Goal: Task Accomplishment & Management: Manage account settings

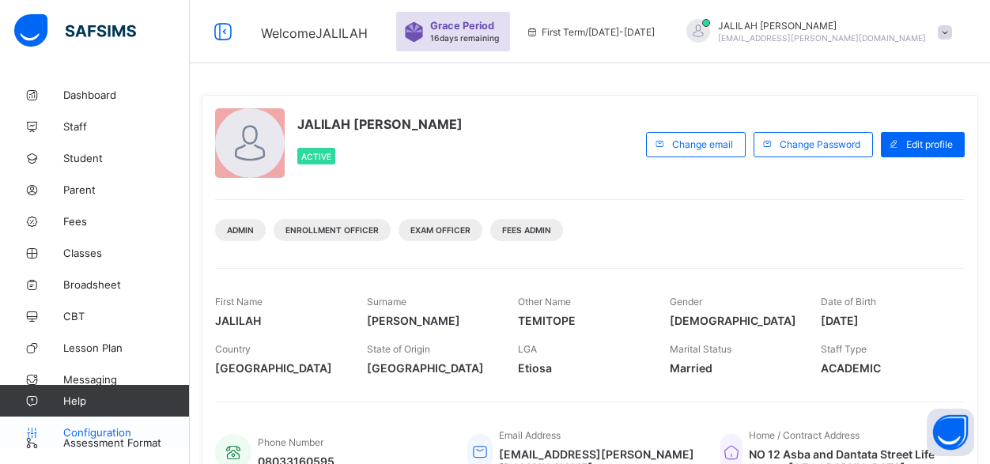
click at [89, 431] on span "Configuration" at bounding box center [126, 432] width 126 height 13
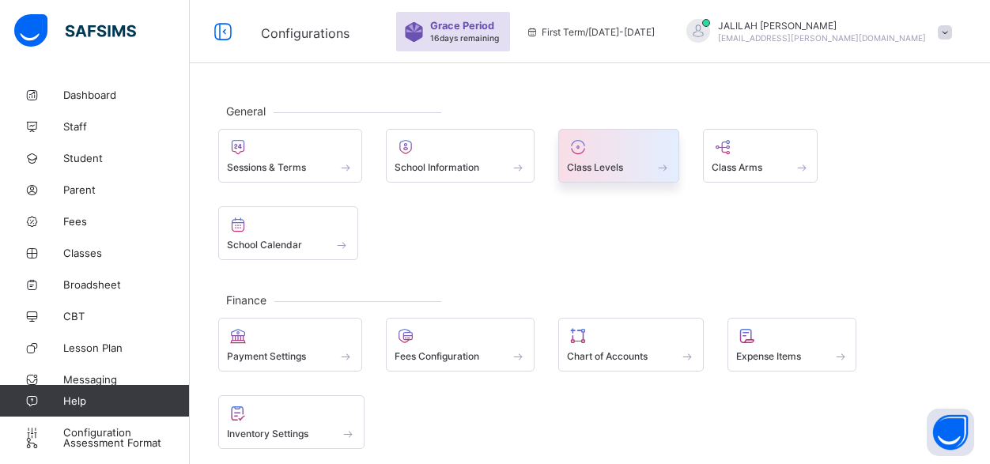
click at [611, 153] on div at bounding box center [619, 147] width 104 height 19
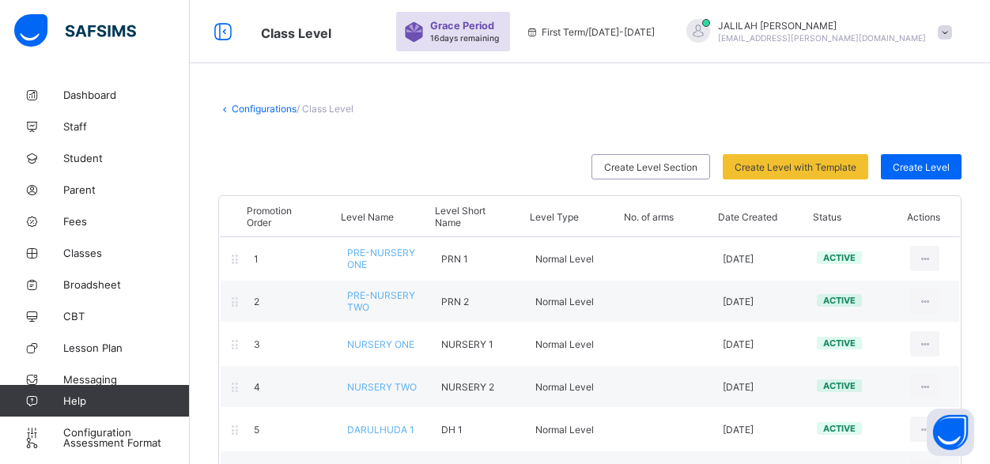
click at [267, 105] on link "Configurations" at bounding box center [264, 109] width 65 height 12
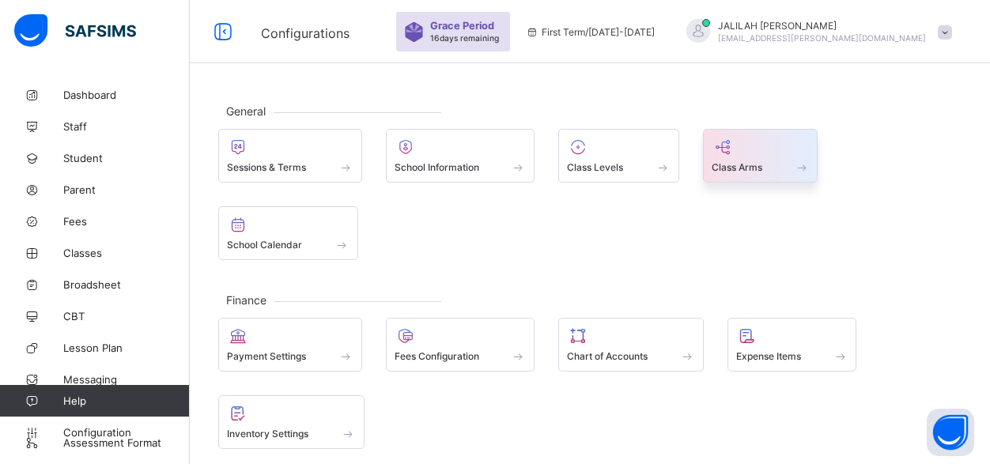
click at [762, 164] on span "Class Arms" at bounding box center [736, 167] width 51 height 12
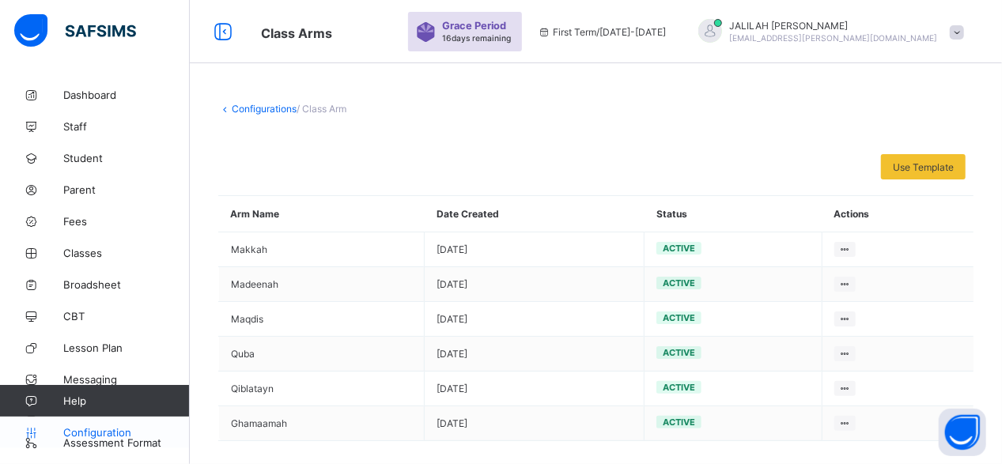
click at [94, 429] on span "Configuration" at bounding box center [126, 432] width 126 height 13
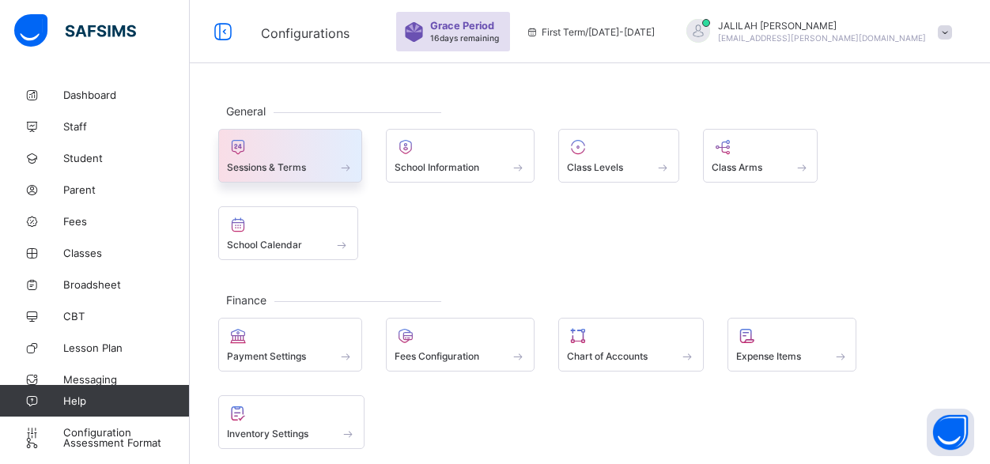
click at [285, 151] on div at bounding box center [290, 147] width 126 height 19
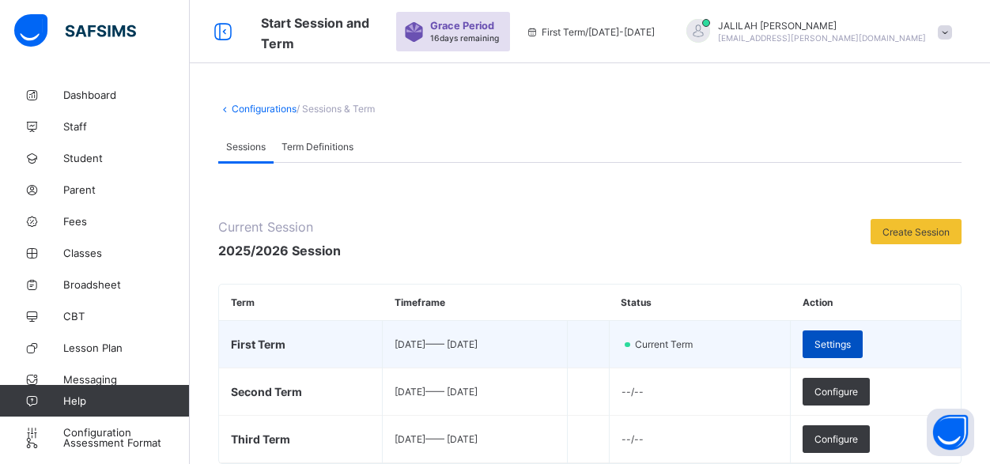
click at [851, 338] on span "Settings" at bounding box center [832, 344] width 36 height 12
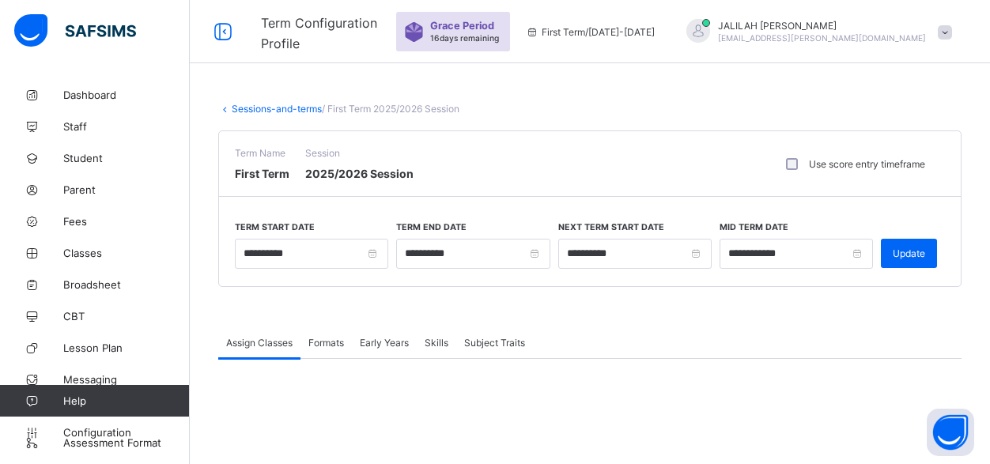
scroll to position [243, 0]
click at [490, 342] on span "Subject Traits" at bounding box center [494, 343] width 61 height 12
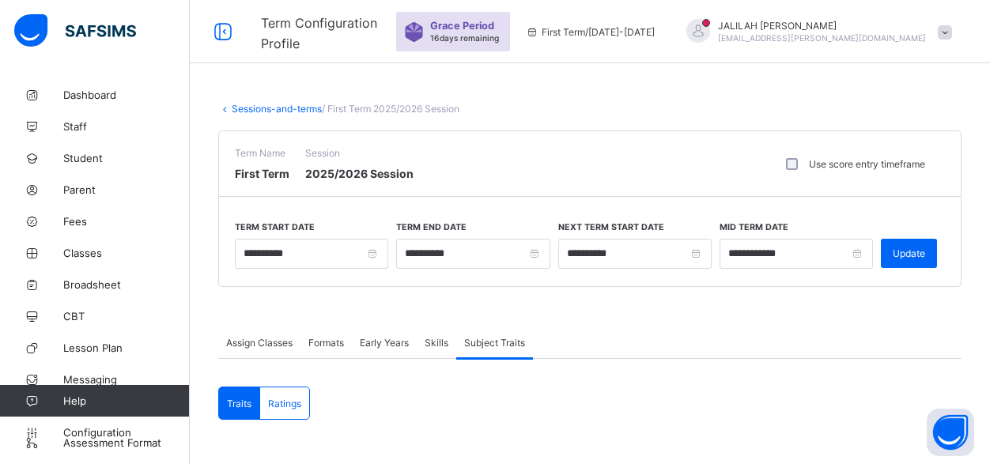
click at [262, 341] on span "Assign Classes" at bounding box center [259, 343] width 66 height 12
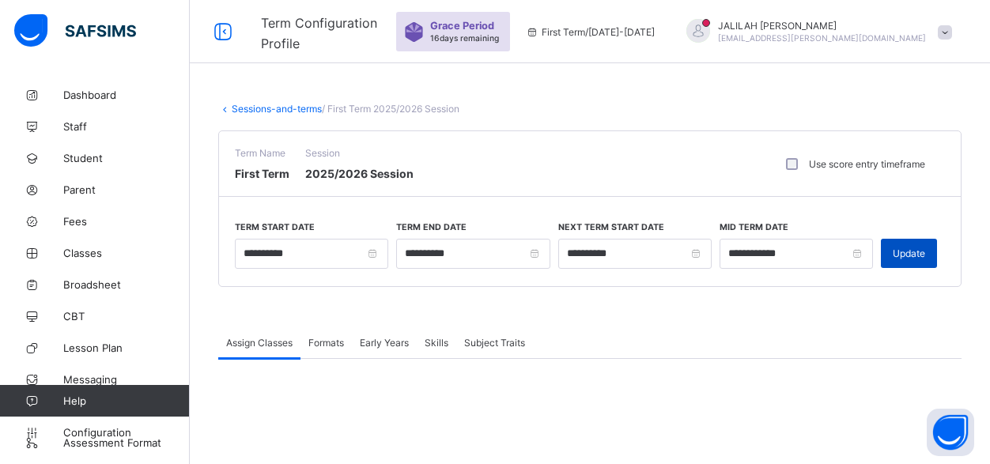
click at [914, 251] on span "Update" at bounding box center [908, 253] width 32 height 12
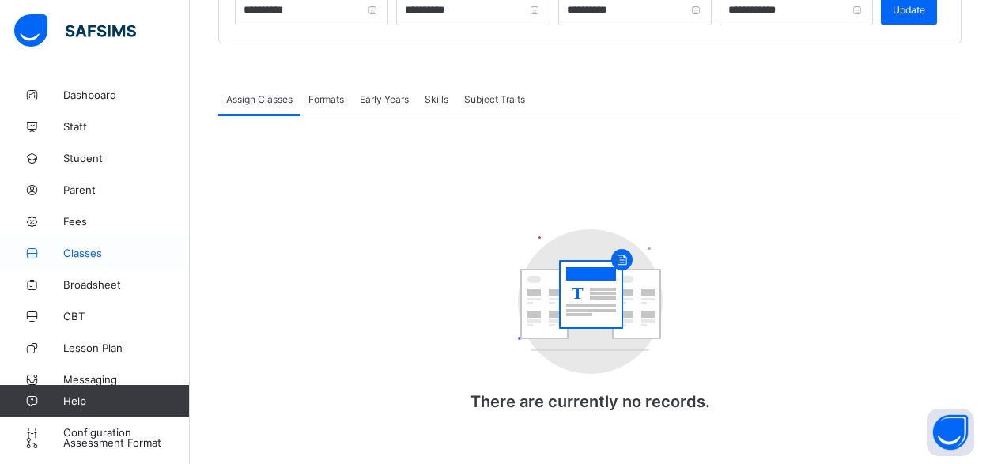
click at [94, 252] on span "Classes" at bounding box center [126, 253] width 126 height 13
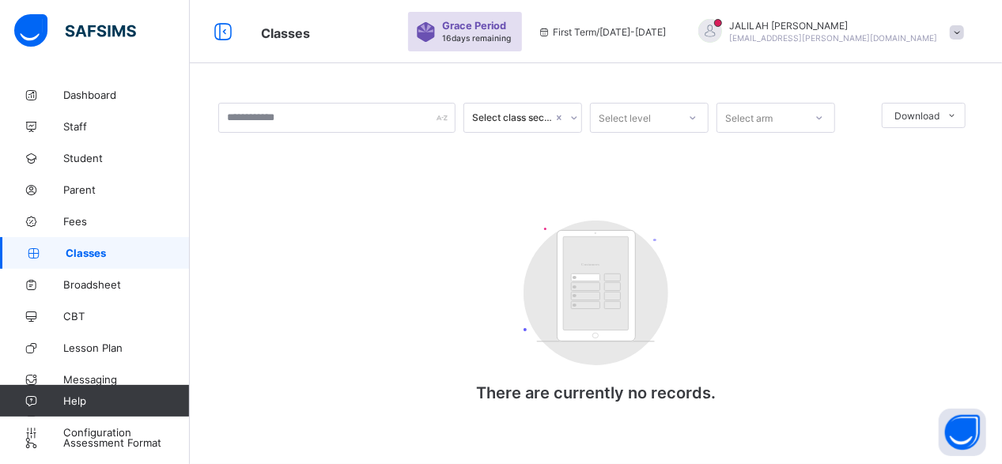
click at [789, 240] on div "Select class section Select level Select arm Download Pdf Report Excel Report C…" at bounding box center [595, 268] width 755 height 331
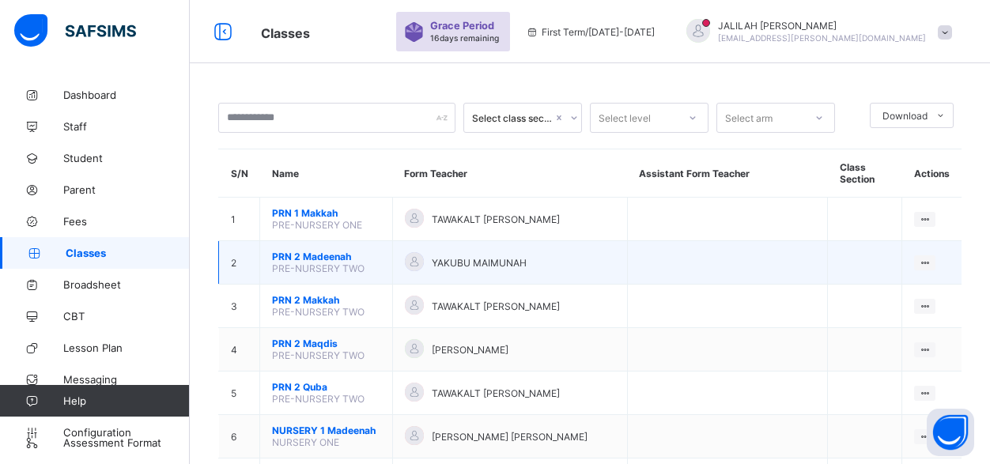
click at [317, 251] on span "PRN 2 Madeenah" at bounding box center [326, 257] width 108 height 12
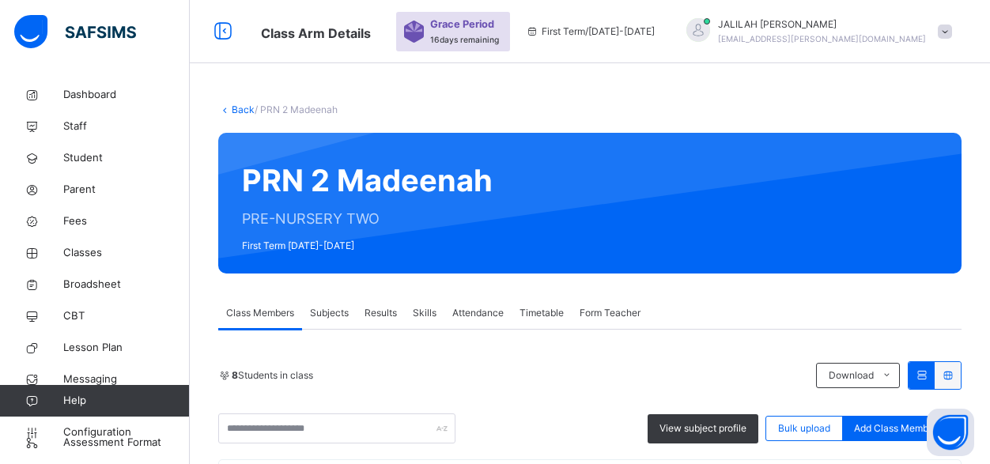
click at [233, 110] on link "Back" at bounding box center [243, 110] width 23 height 12
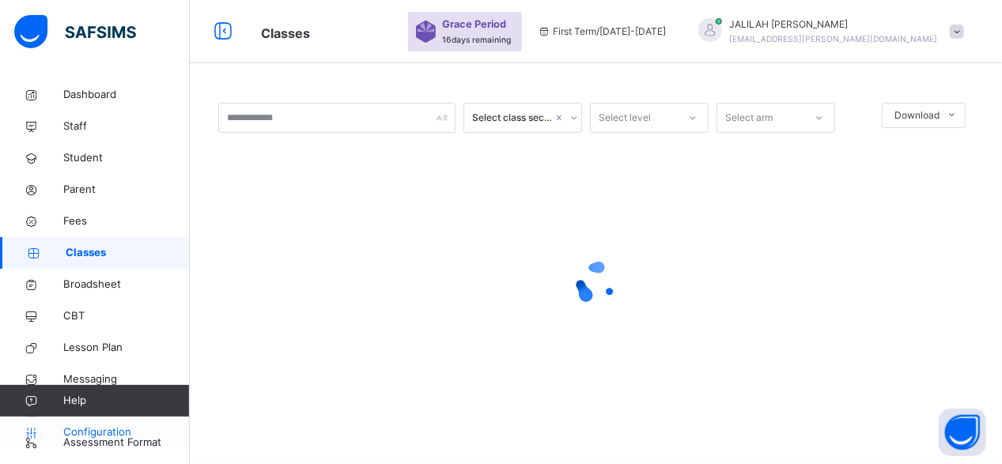
click at [93, 430] on span "Configuration" at bounding box center [126, 432] width 126 height 16
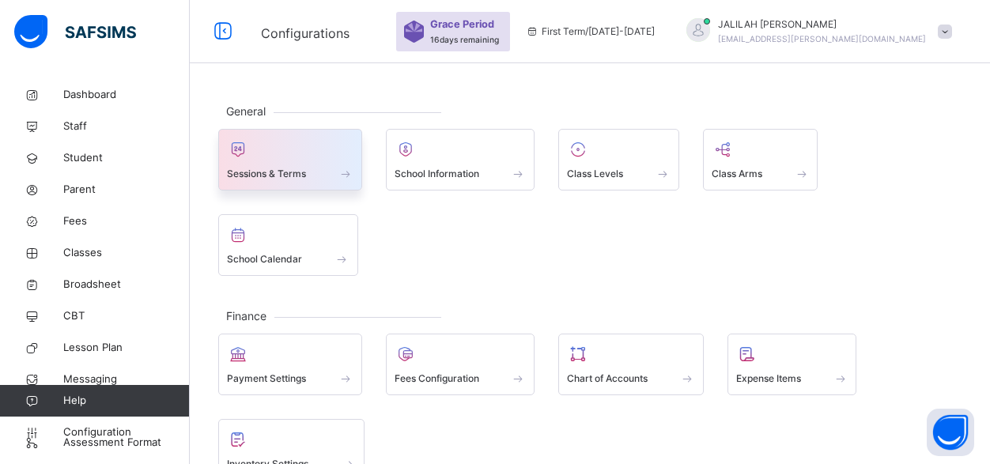
click at [274, 153] on div at bounding box center [290, 150] width 126 height 24
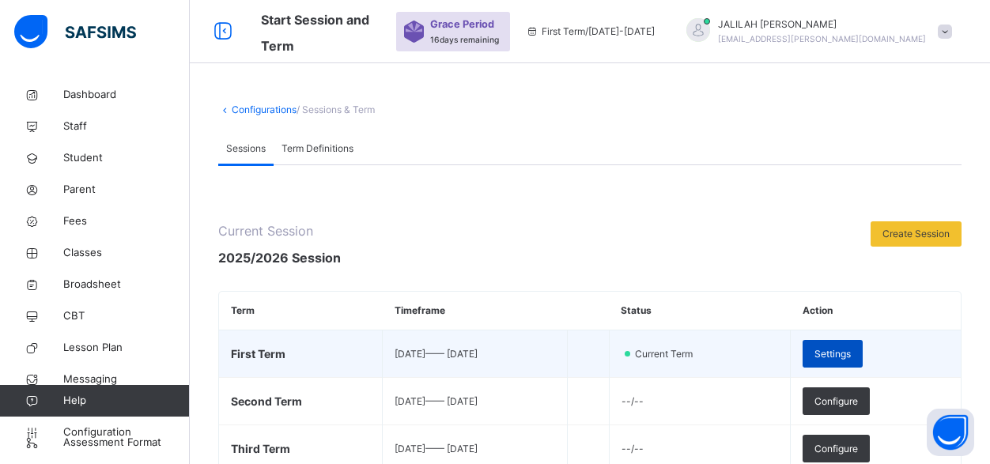
click at [843, 356] on span "Settings" at bounding box center [832, 354] width 36 height 14
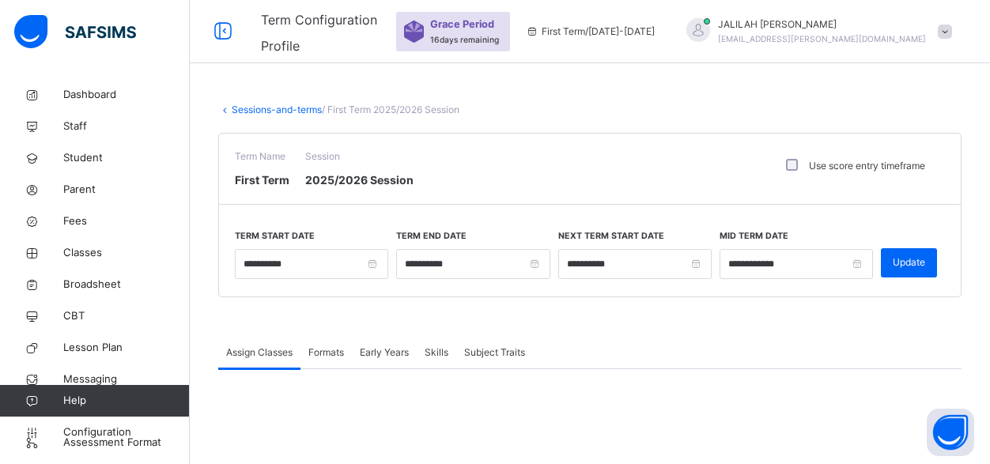
scroll to position [226, 0]
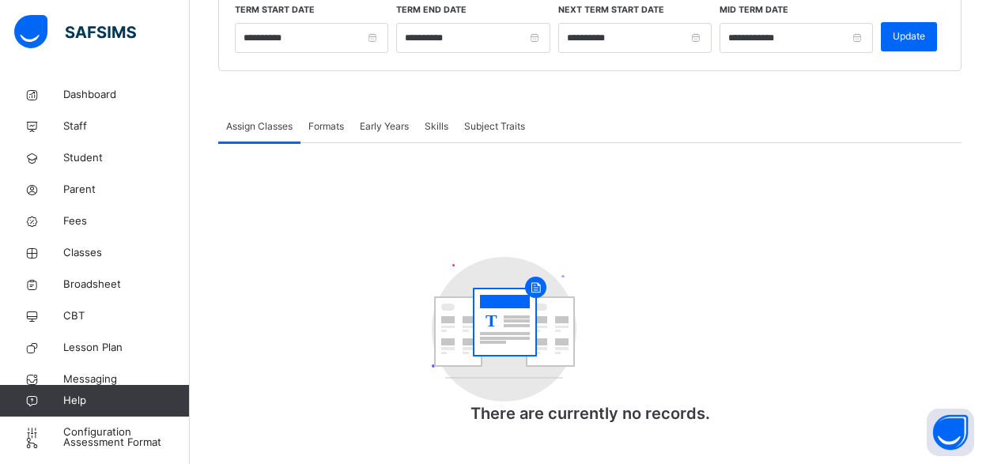
click at [319, 128] on span "Formats" at bounding box center [326, 126] width 36 height 14
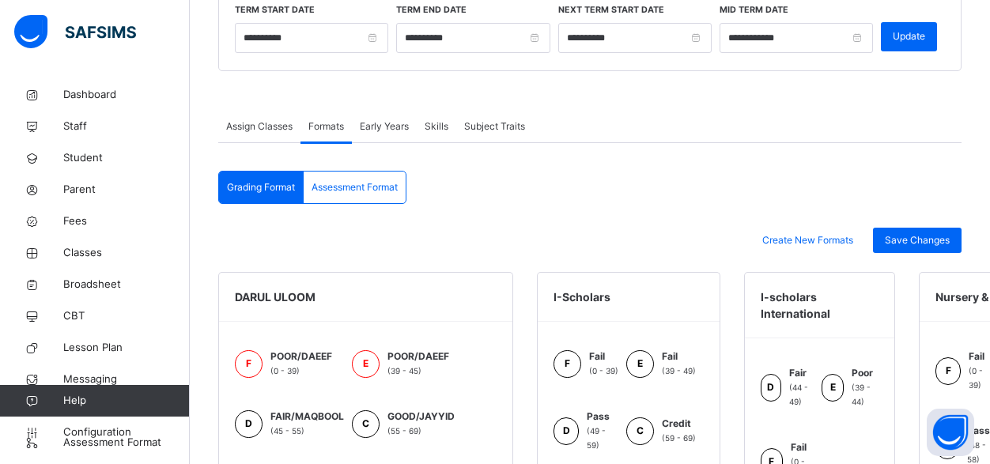
click at [386, 123] on span "Early Years" at bounding box center [384, 126] width 49 height 14
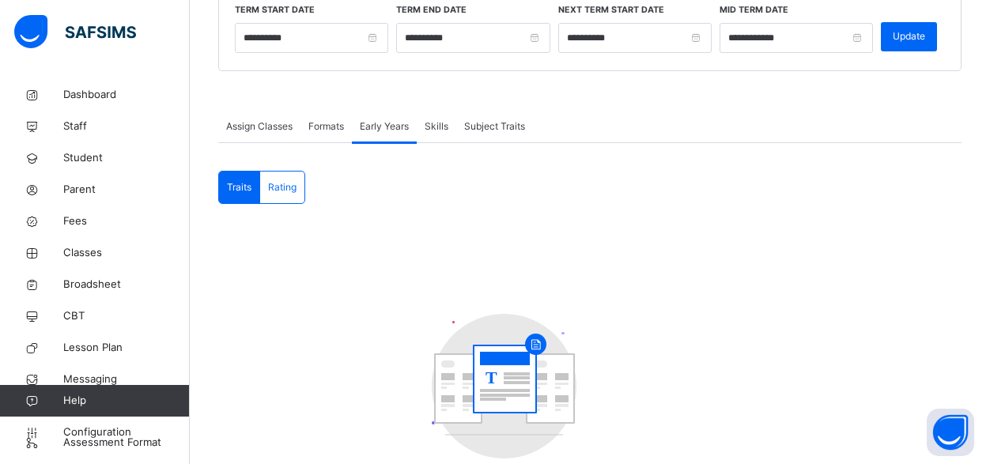
click at [319, 125] on span "Formats" at bounding box center [326, 126] width 36 height 14
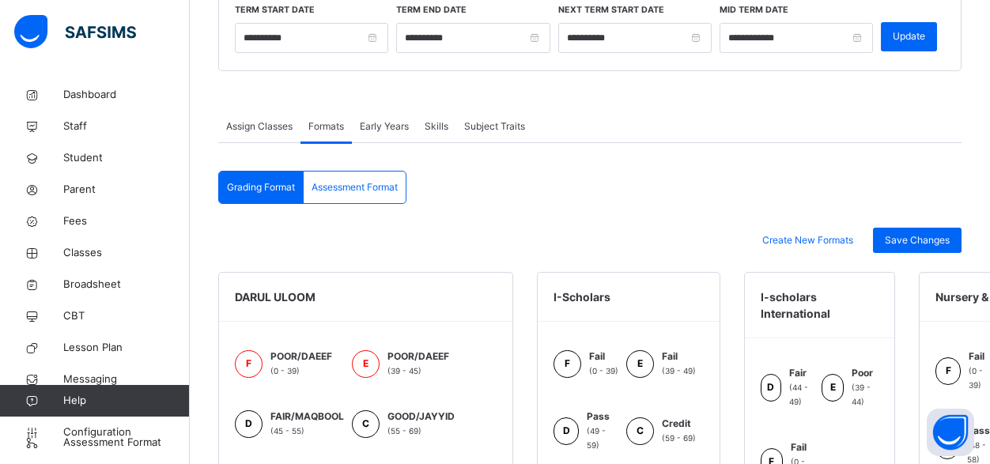
click at [389, 122] on span "Early Years" at bounding box center [384, 126] width 49 height 14
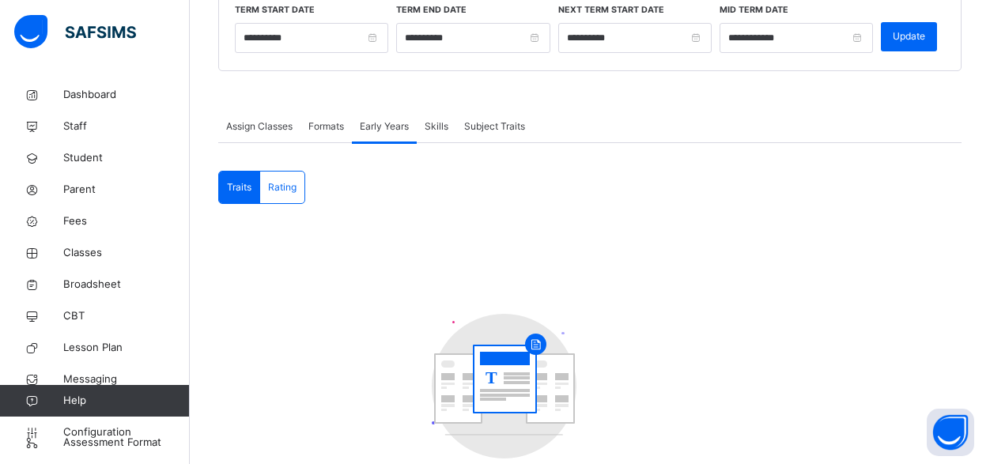
click at [434, 123] on span "Skills" at bounding box center [436, 126] width 24 height 14
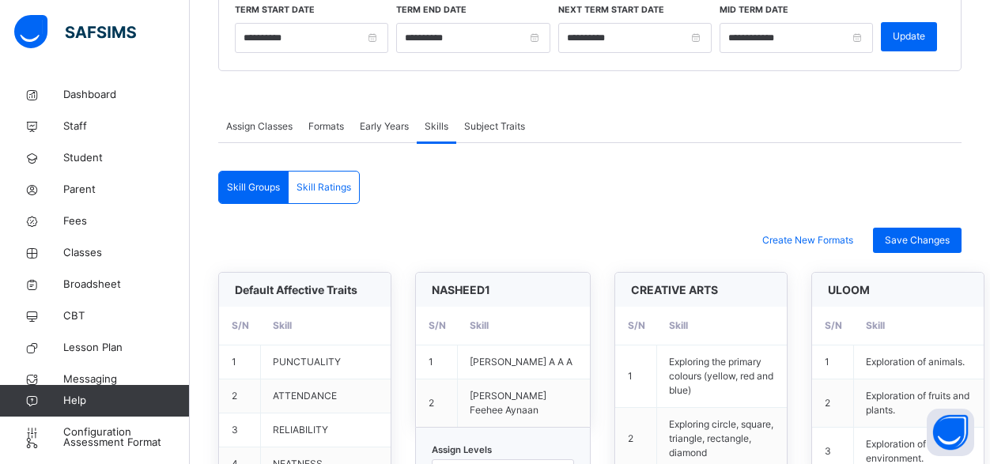
click at [511, 124] on span "Subject Traits" at bounding box center [494, 126] width 61 height 14
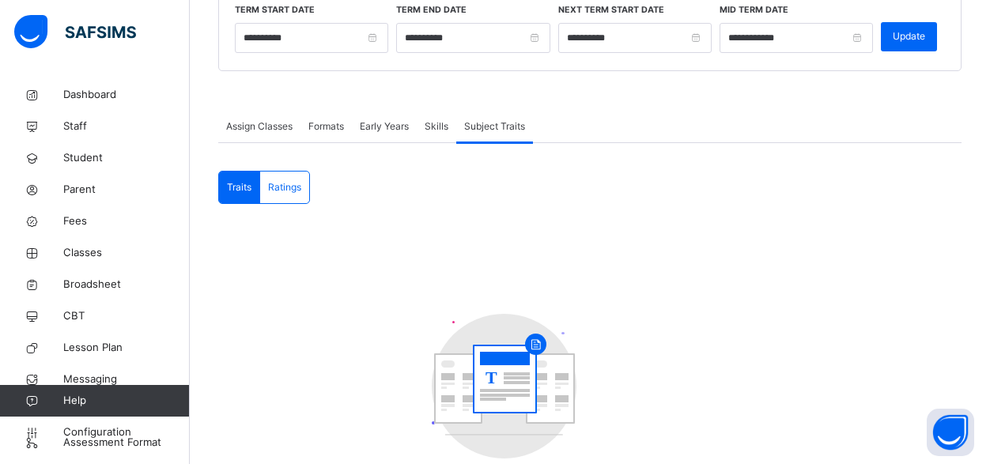
click at [272, 126] on span "Assign Classes" at bounding box center [259, 126] width 66 height 14
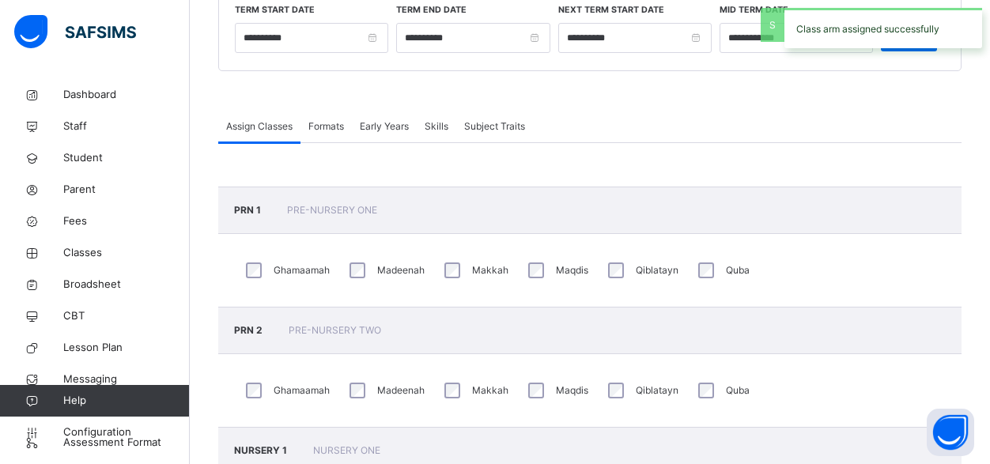
scroll to position [0, 0]
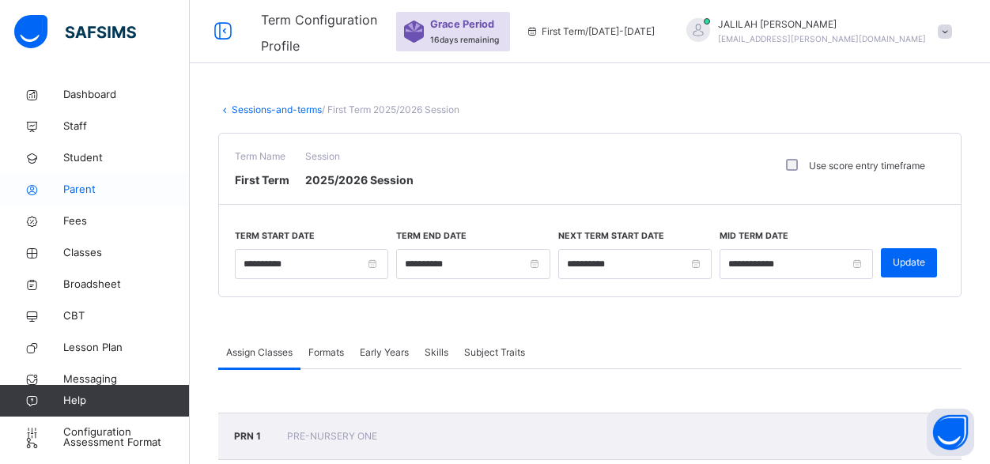
click at [79, 187] on span "Parent" at bounding box center [126, 190] width 126 height 16
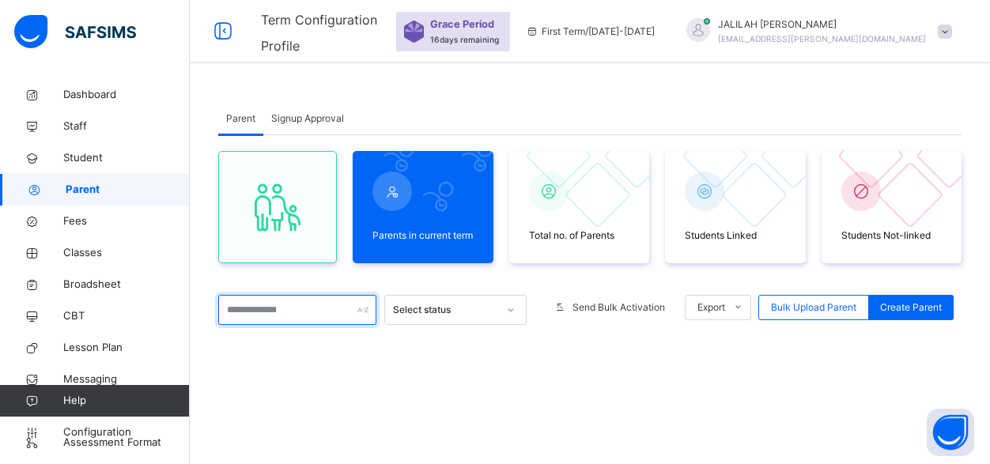
click at [300, 306] on input "text" at bounding box center [297, 310] width 158 height 30
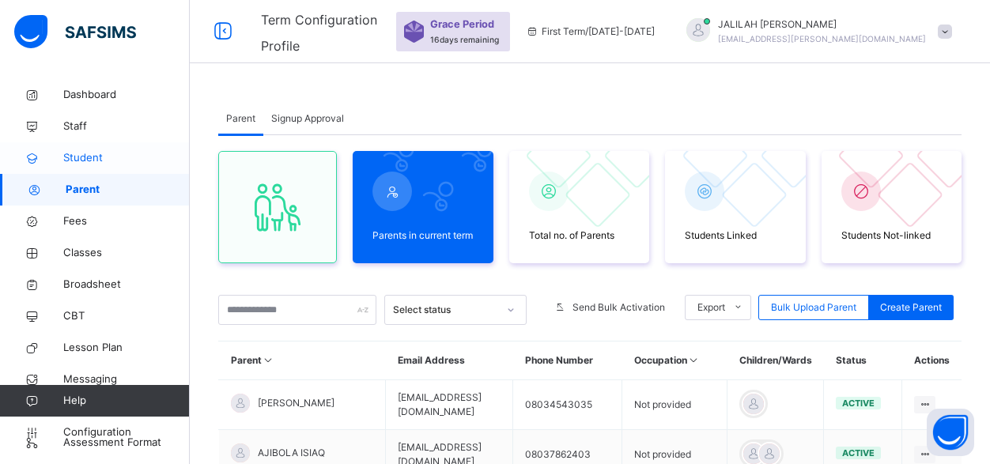
click at [72, 156] on span "Student" at bounding box center [126, 158] width 126 height 16
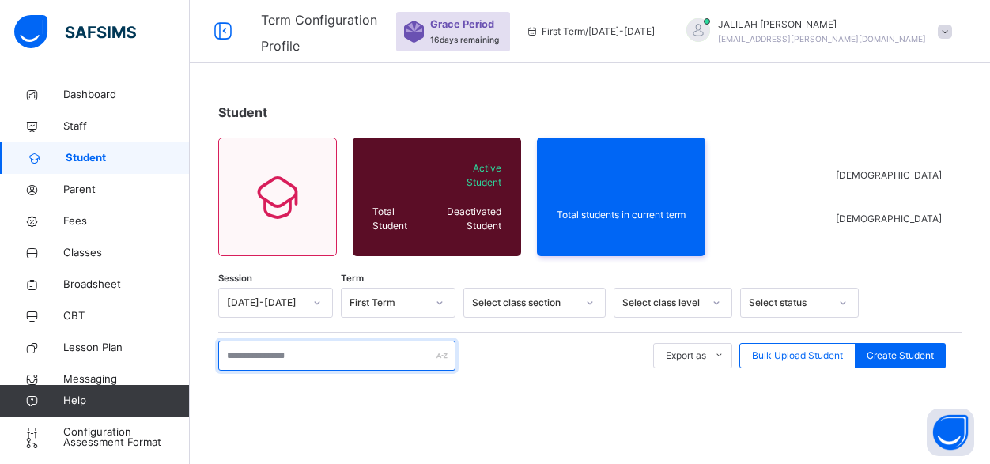
click at [251, 365] on input "text" at bounding box center [336, 356] width 237 height 30
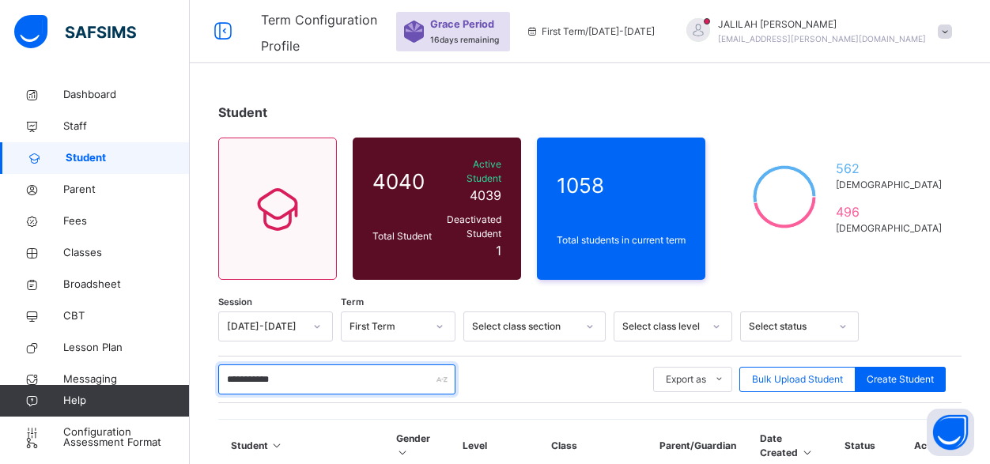
scroll to position [150, 0]
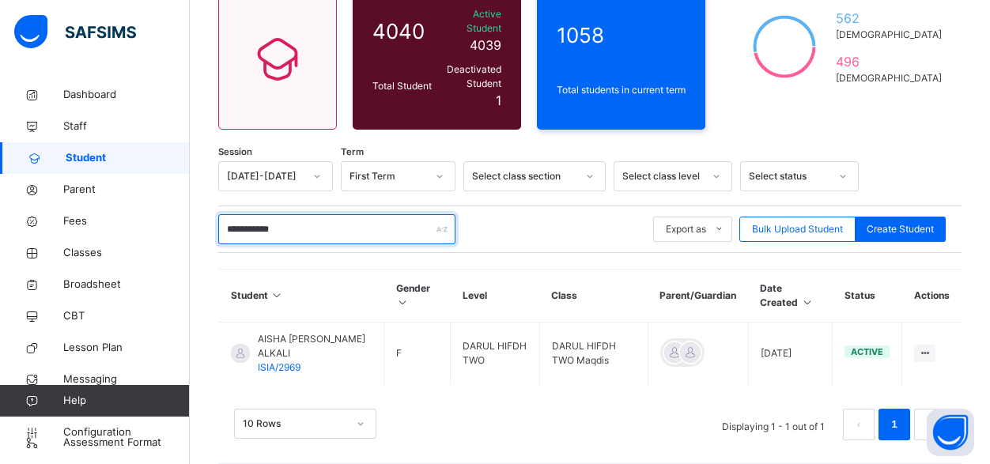
click at [232, 214] on input "**********" at bounding box center [336, 229] width 237 height 30
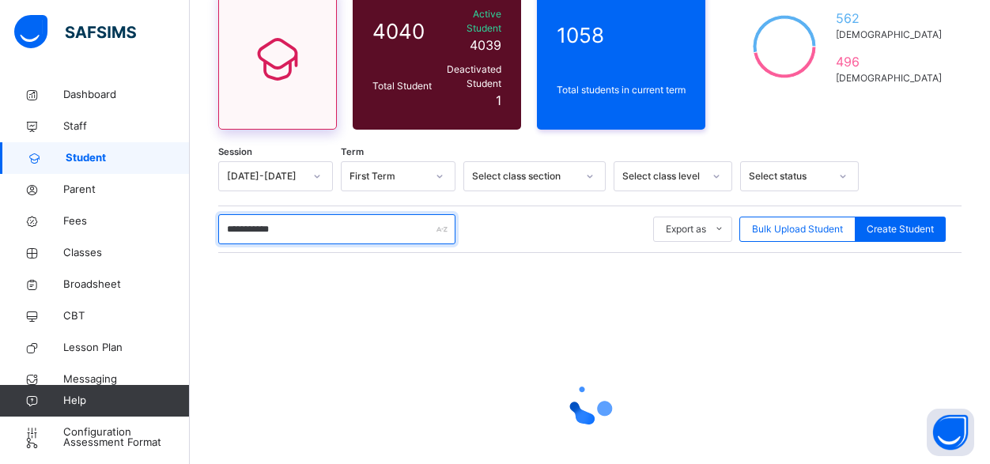
type input "**********"
